Goal: Use online tool/utility: Utilize a website feature to perform a specific function

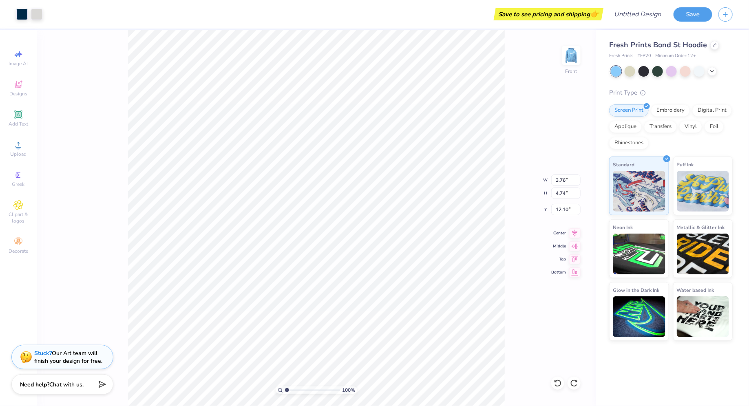
click at [94, 203] on div "100 % Front W 3.76 3.76 " H 4.74 4.74 " Y 12.10 12.10 " Center Middle Top Bottom" at bounding box center [316, 218] width 559 height 376
type input "2.30"
type input "2.91"
type input "3.76"
type input "4.74"
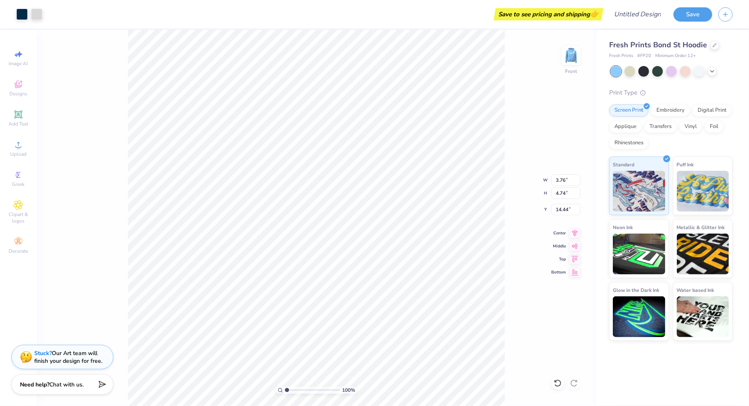
type input "14.44"
type input "0.67"
type input "2.14"
type input "2.18"
type input "14.44"
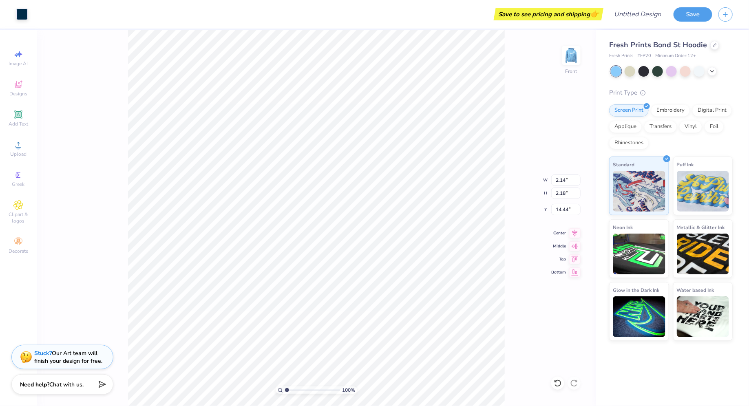
type input "2.15"
type input "2.17"
type input "14.45"
type input "12.71"
type input "2.16"
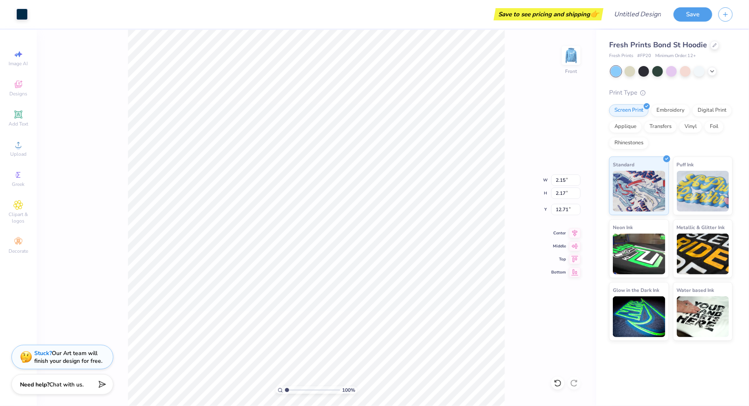
type input "2.16"
type input "12.72"
type input "3.07"
type input "3.12"
type input "16.07"
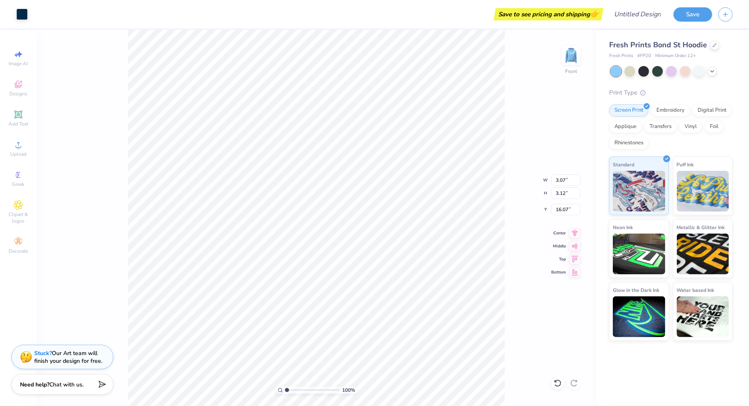
type input "2.81"
type input "3.44"
type input "16.20"
type input "3.07"
type input "3.12"
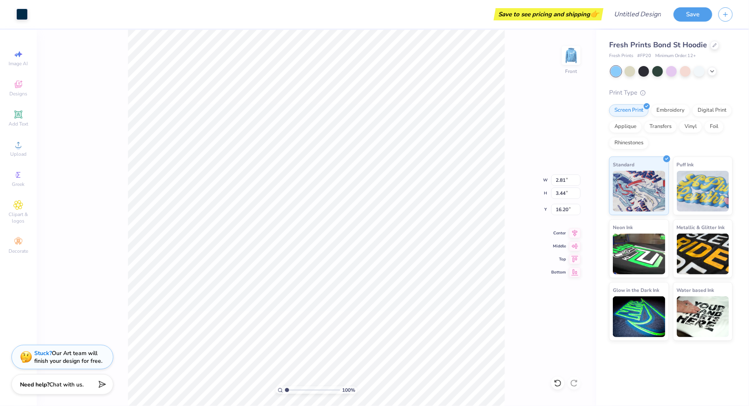
type input "16.07"
